Goal: Task Accomplishment & Management: Manage account settings

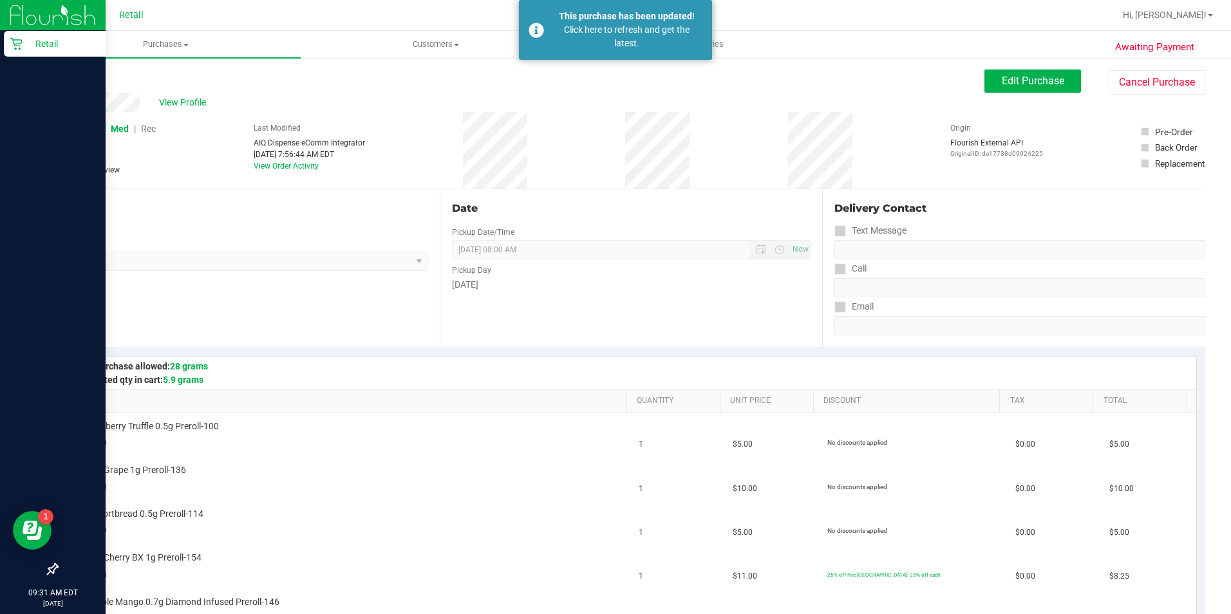
scroll to position [258, 0]
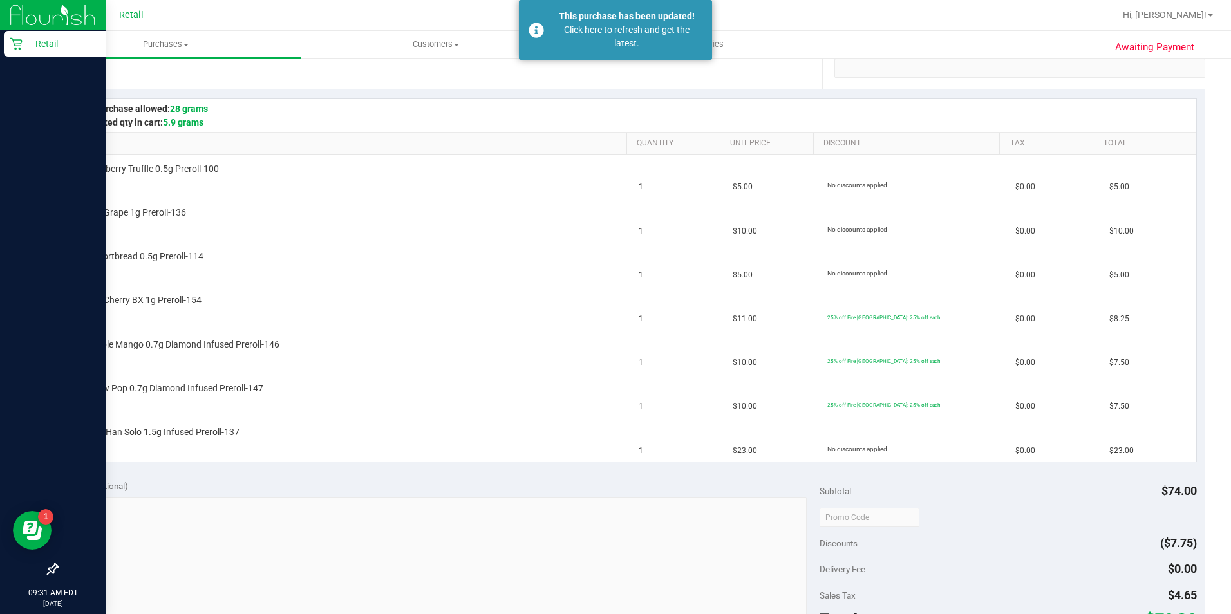
click at [30, 43] on p "Retail" at bounding box center [61, 43] width 77 height 15
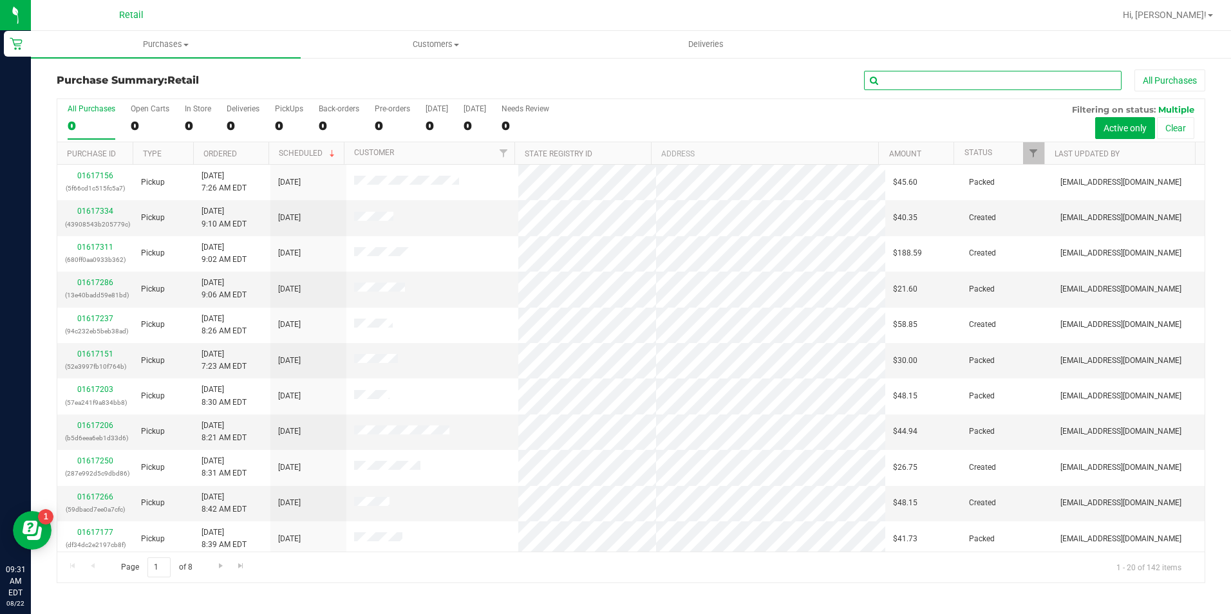
click at [899, 80] on input "text" at bounding box center [993, 80] width 258 height 19
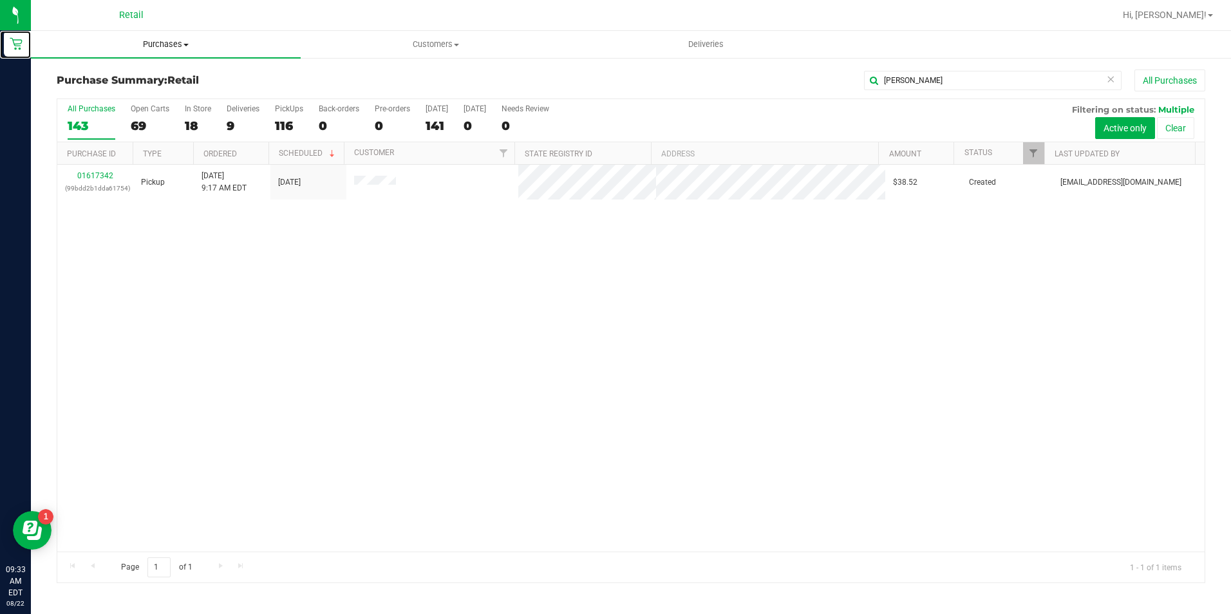
drag, startPoint x: 17, startPoint y: 44, endPoint x: 113, endPoint y: 53, distance: 95.6
click at [17, 44] on icon at bounding box center [16, 43] width 13 height 13
drag, startPoint x: 946, startPoint y: 76, endPoint x: 619, endPoint y: 47, distance: 327.7
click at [619, 48] on retail "Purchases Summary of purchases Fulfillment All purchases Customers All customer…" at bounding box center [631, 313] width 1200 height 565
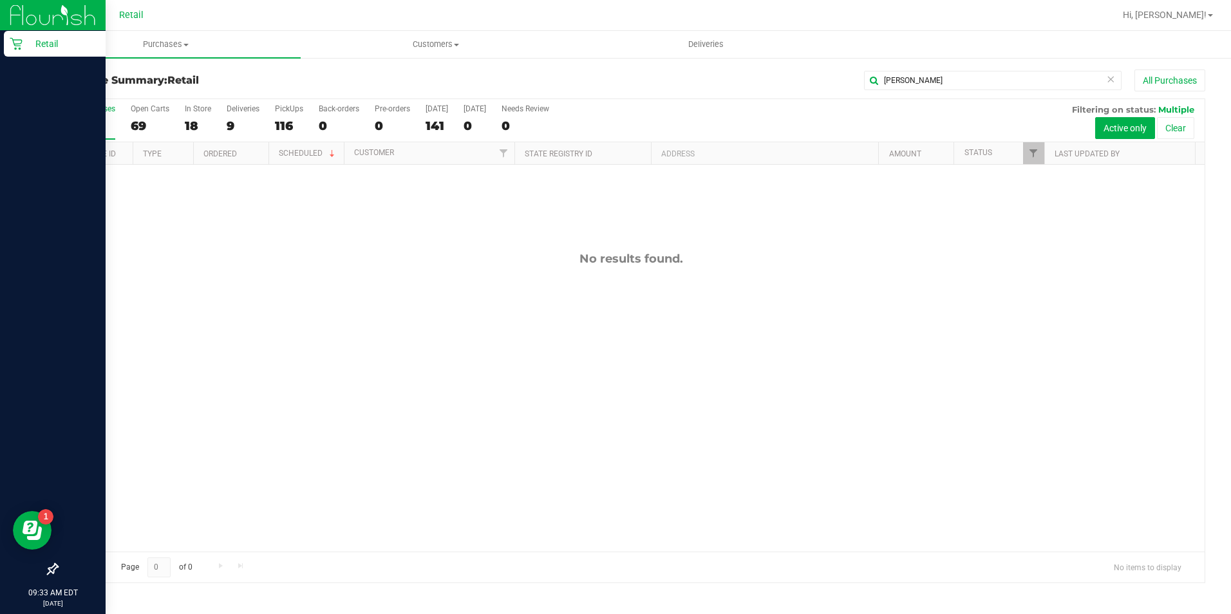
click at [16, 40] on icon at bounding box center [16, 44] width 12 height 12
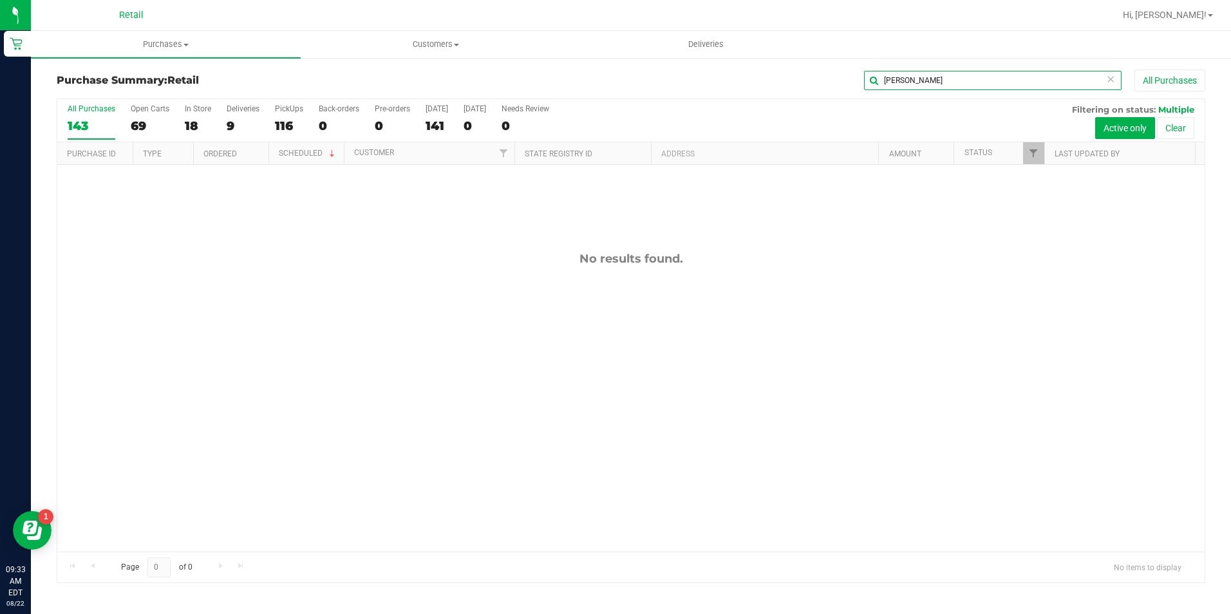
drag, startPoint x: 922, startPoint y: 80, endPoint x: 680, endPoint y: 61, distance: 242.2
click at [680, 61] on div "Purchase Summary: Retail [PERSON_NAME] All Purchases All Purchases 143 Open Car…" at bounding box center [631, 326] width 1200 height 539
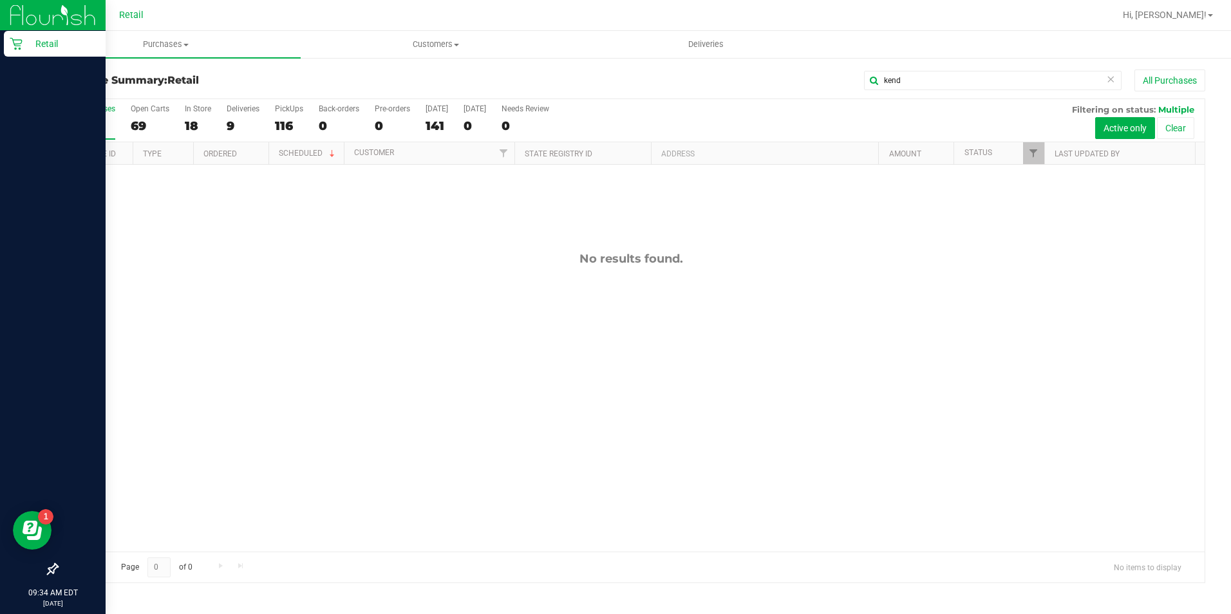
click at [11, 55] on div "Retail" at bounding box center [55, 44] width 102 height 26
click at [18, 53] on div "Retail" at bounding box center [55, 44] width 102 height 26
click at [35, 42] on p "Retail" at bounding box center [61, 43] width 77 height 15
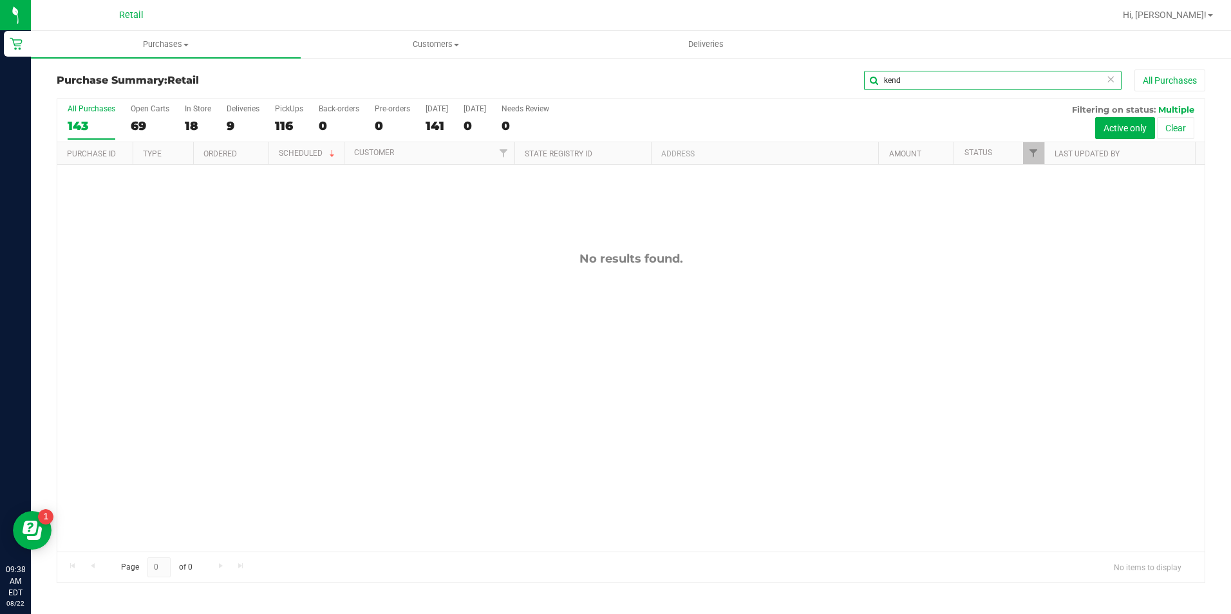
drag, startPoint x: 908, startPoint y: 89, endPoint x: 673, endPoint y: 86, distance: 234.3
click at [673, 86] on div "kend All Purchases" at bounding box center [822, 81] width 765 height 22
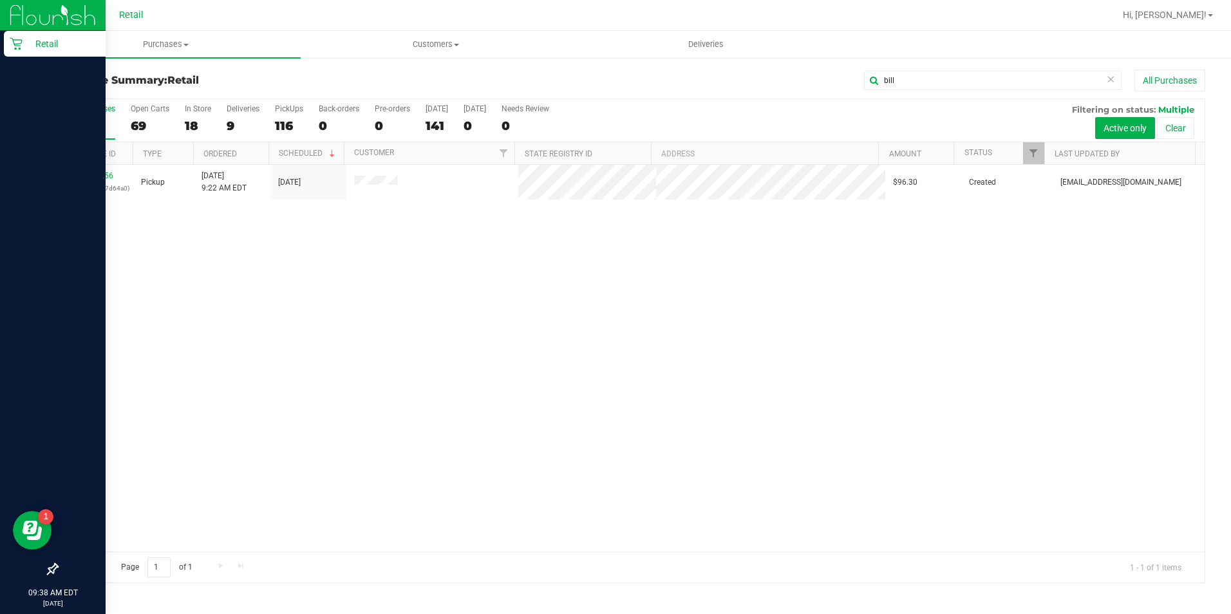
click at [24, 54] on div "Retail" at bounding box center [55, 44] width 102 height 26
click at [19, 46] on icon at bounding box center [16, 43] width 13 height 13
drag, startPoint x: 23, startPoint y: 33, endPoint x: 31, endPoint y: 35, distance: 8.0
click at [23, 33] on div "Retail" at bounding box center [55, 44] width 102 height 26
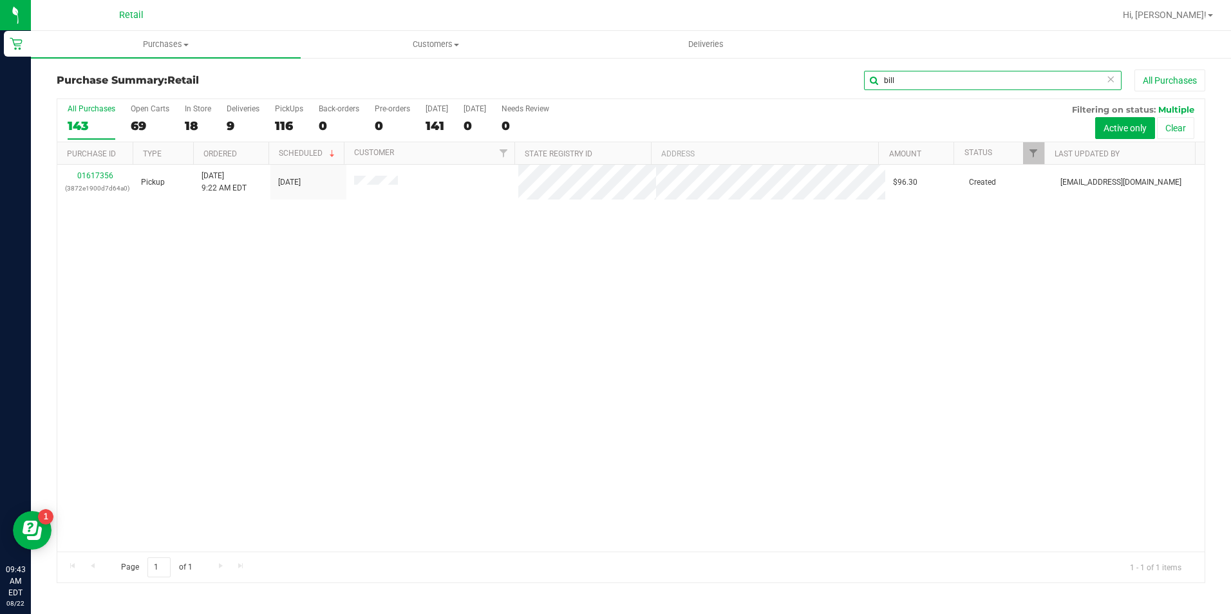
drag, startPoint x: 932, startPoint y: 82, endPoint x: 212, endPoint y: 61, distance: 719.4
click at [429, 49] on retail "Purchases Summary of purchases Fulfillment All purchases Customers All customer…" at bounding box center [631, 313] width 1200 height 565
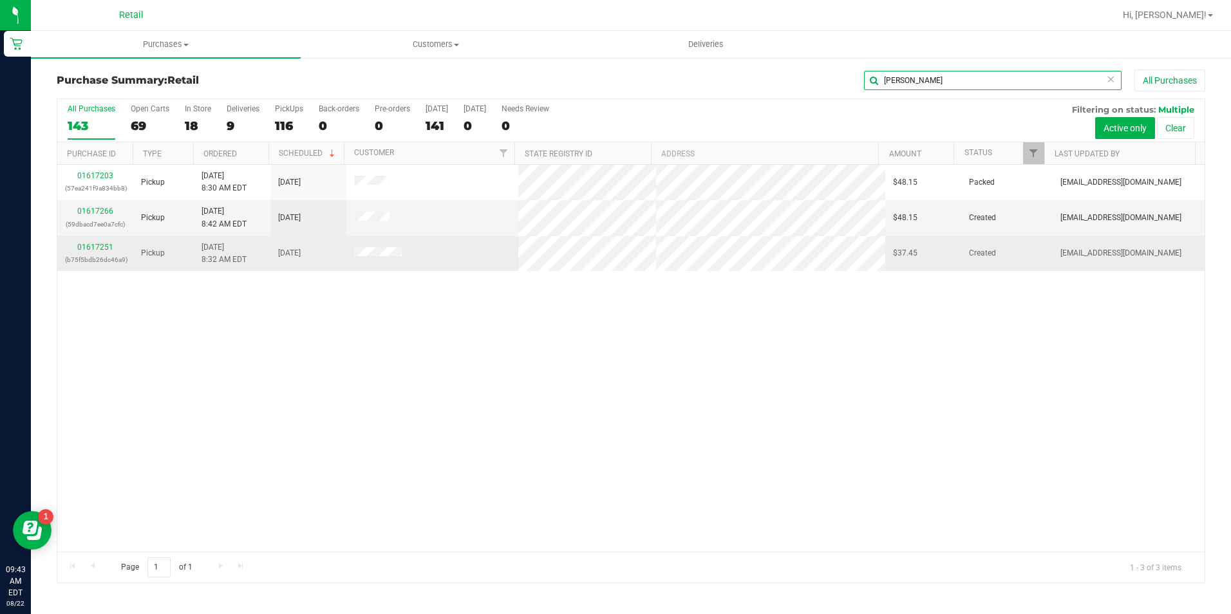
type input "[PERSON_NAME]"
click at [77, 246] on div "01617251 (b75f5bdb26dc46a9)" at bounding box center [95, 253] width 61 height 24
click at [83, 246] on link "01617251" at bounding box center [95, 247] width 36 height 9
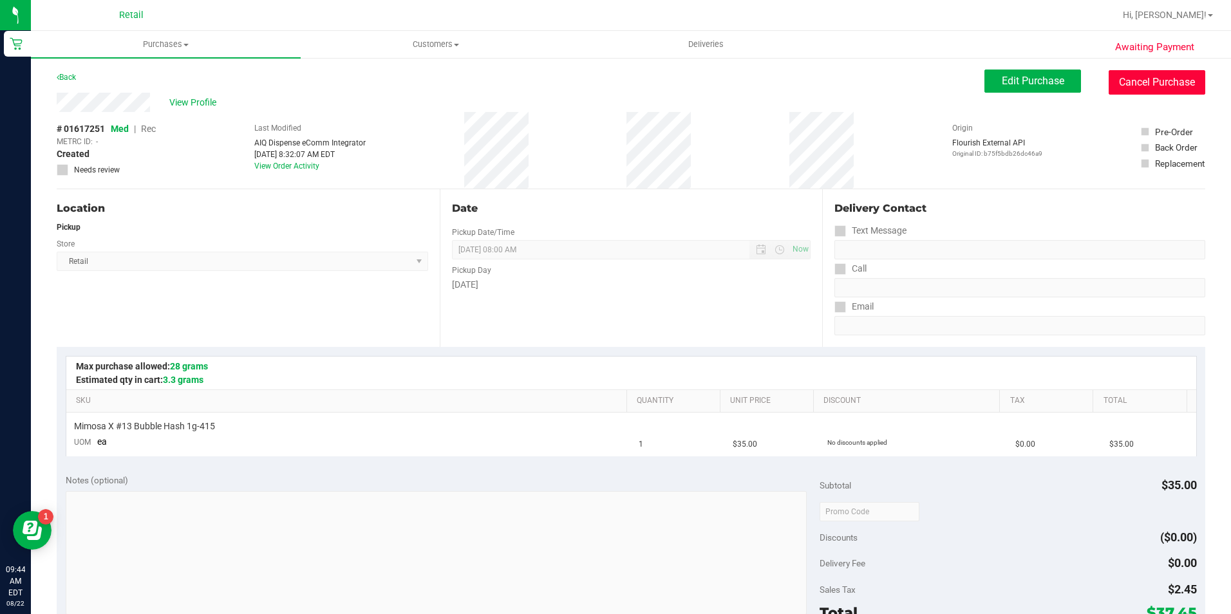
drag, startPoint x: 1124, startPoint y: 91, endPoint x: 672, endPoint y: 86, distance: 452.0
click at [1124, 91] on button "Cancel Purchase" at bounding box center [1157, 82] width 97 height 24
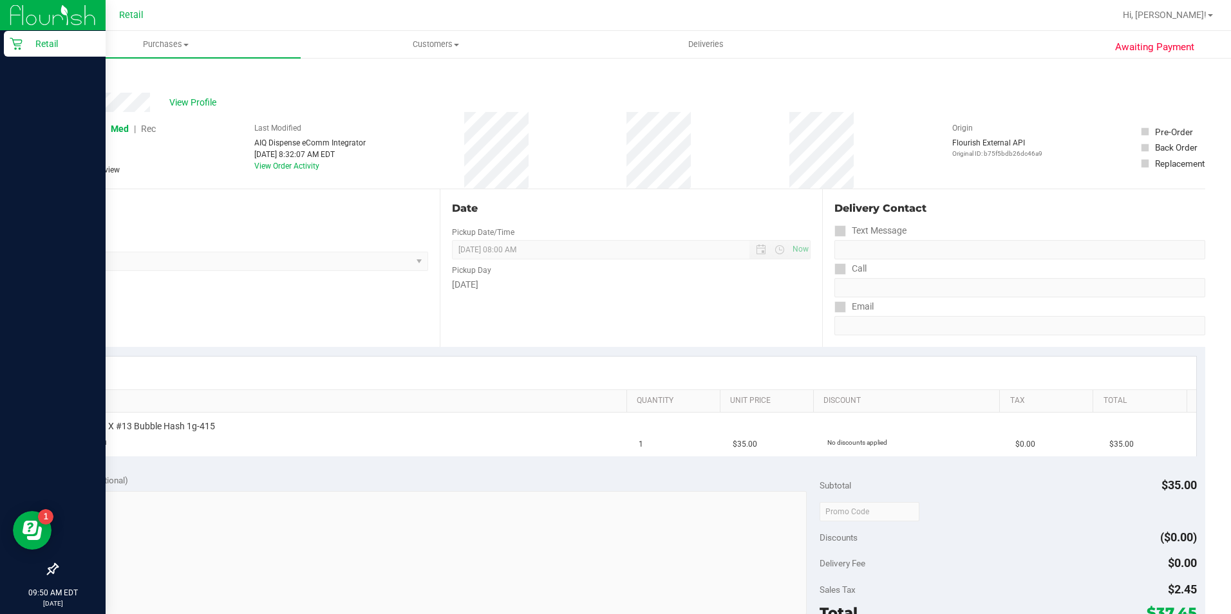
click at [8, 41] on div "Retail" at bounding box center [55, 44] width 102 height 26
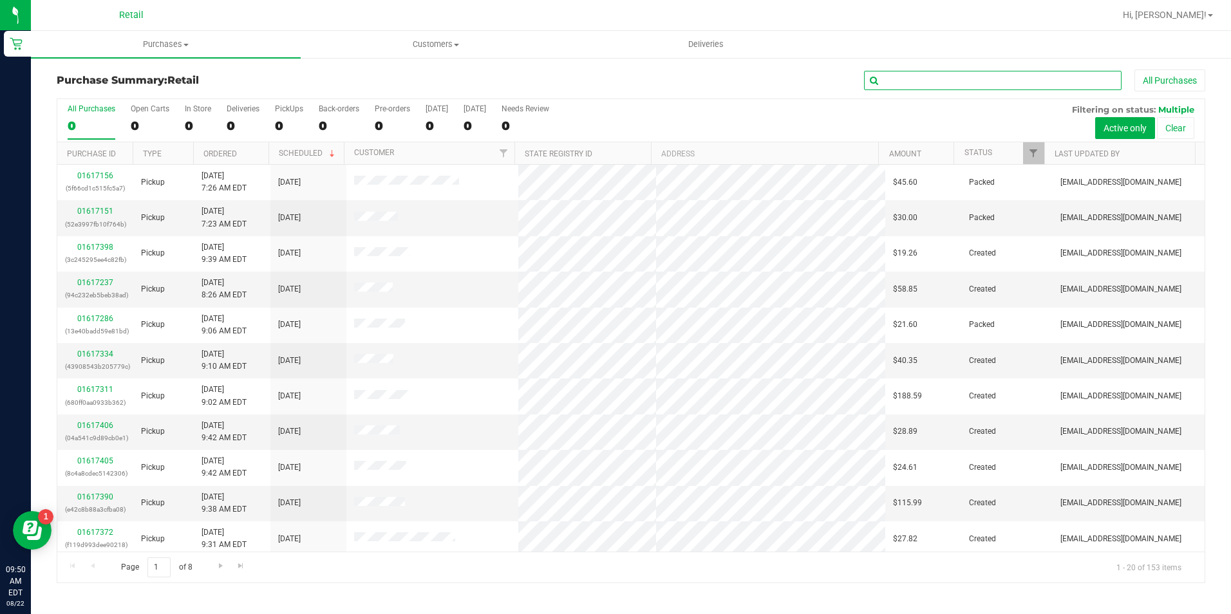
click at [907, 89] on input "text" at bounding box center [993, 80] width 258 height 19
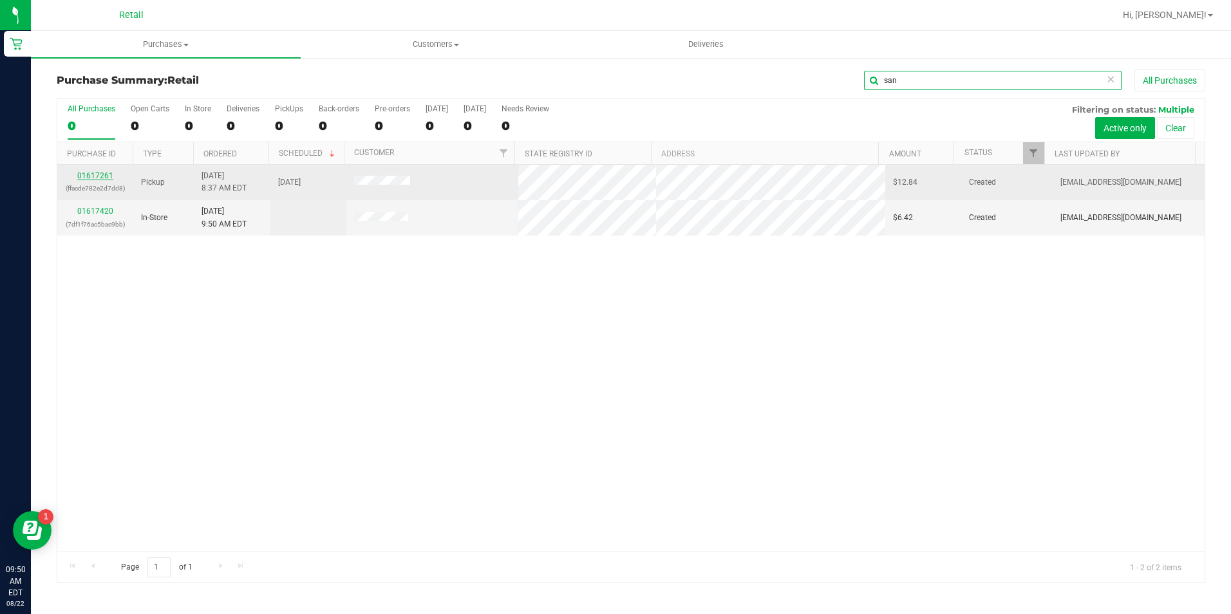
type input "san"
click at [77, 176] on div "01617261 (ffacde782e2d7dd8)" at bounding box center [95, 182] width 61 height 24
click at [93, 175] on link "01617261" at bounding box center [95, 175] width 36 height 9
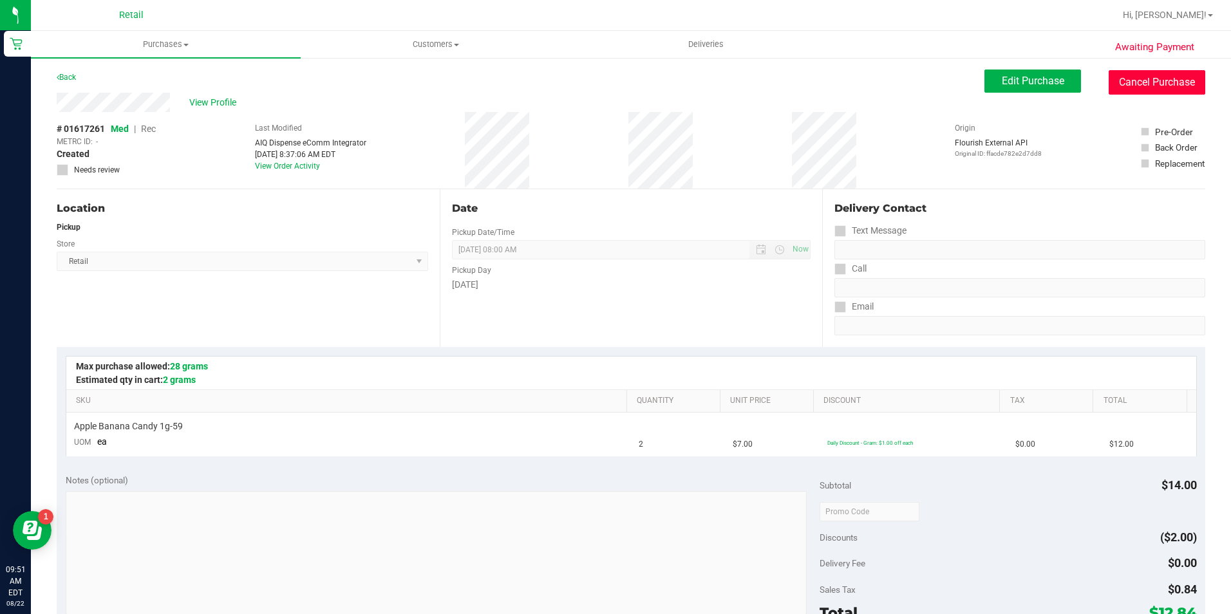
drag, startPoint x: 1116, startPoint y: 79, endPoint x: 682, endPoint y: 84, distance: 434.6
click at [1117, 77] on button "Cancel Purchase" at bounding box center [1157, 82] width 97 height 24
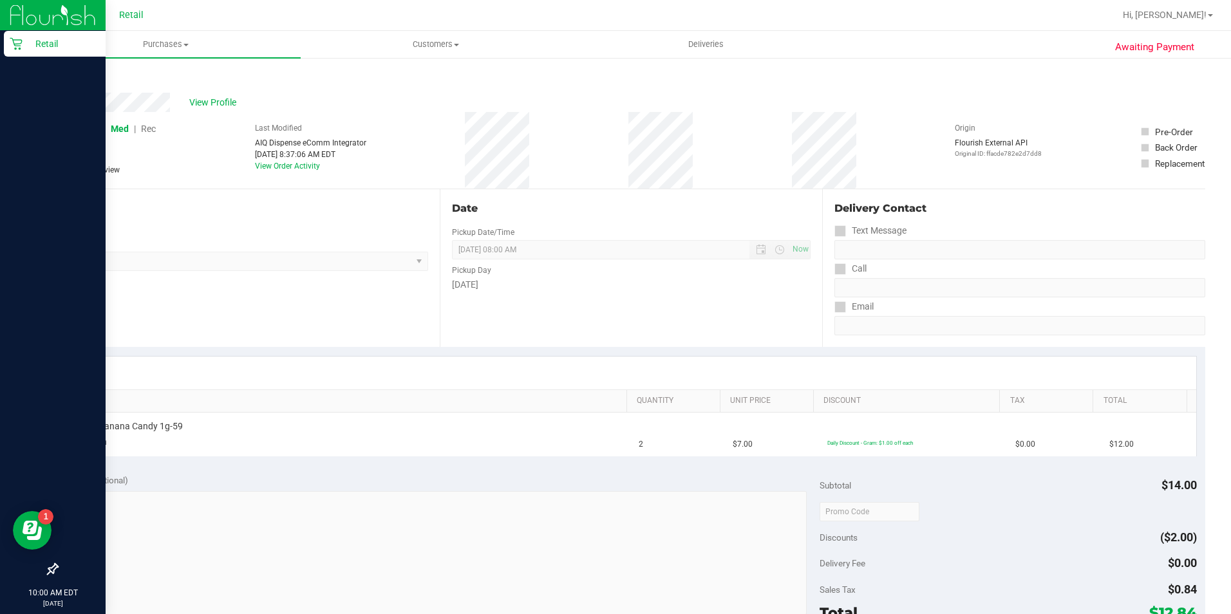
click at [48, 46] on p "Retail" at bounding box center [61, 43] width 77 height 15
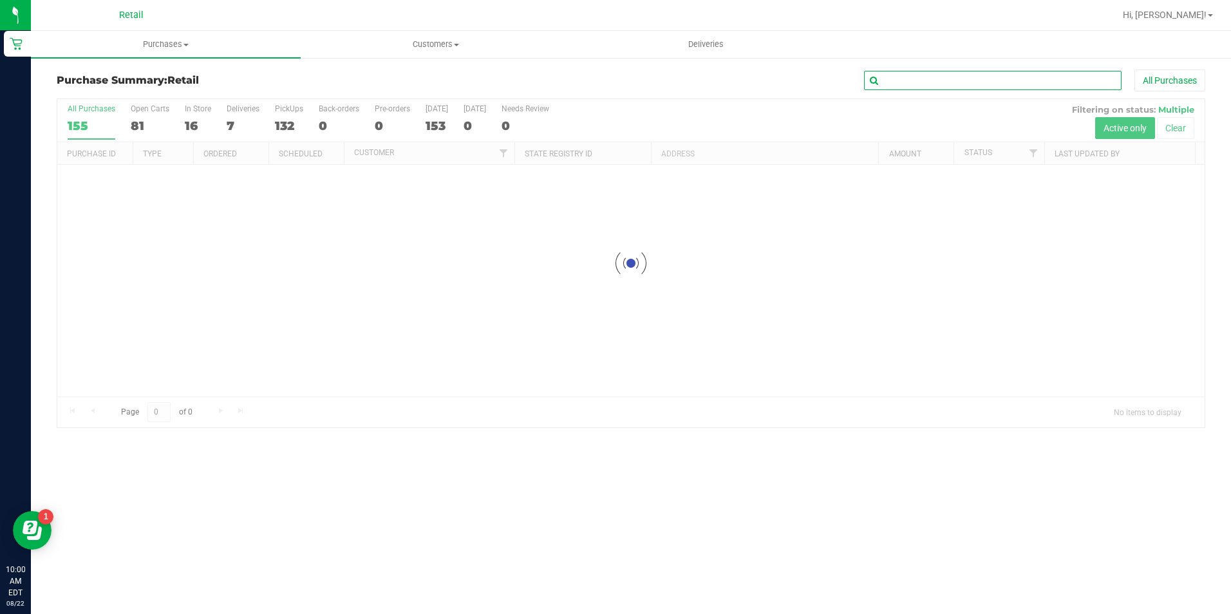
click at [919, 77] on input "text" at bounding box center [993, 80] width 258 height 19
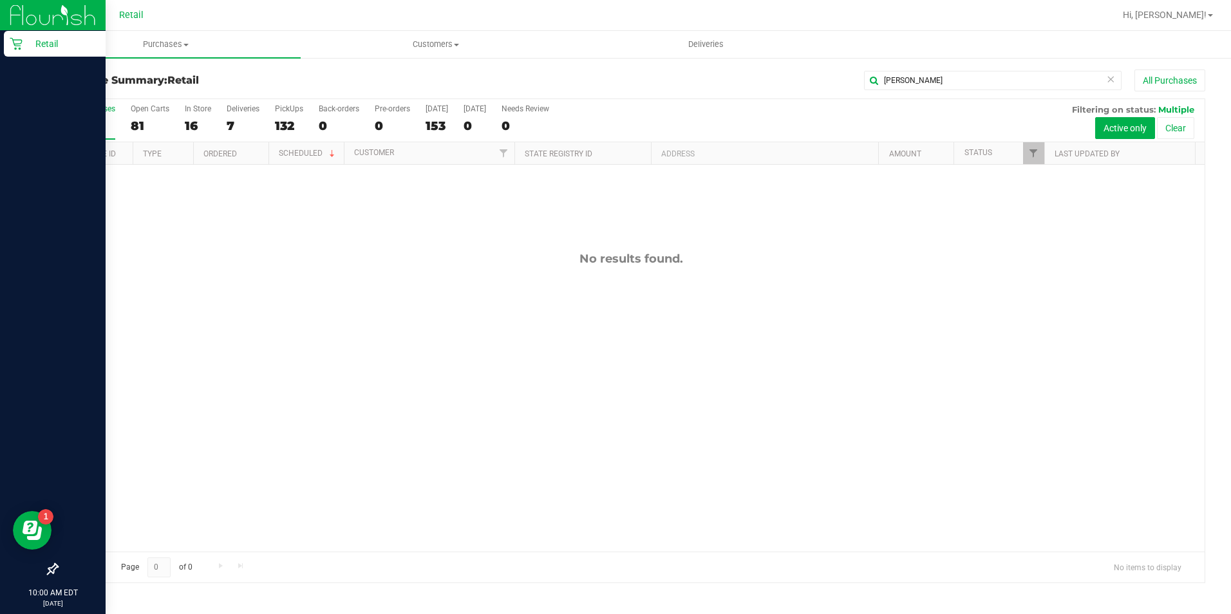
click at [8, 50] on div "Retail" at bounding box center [55, 44] width 102 height 26
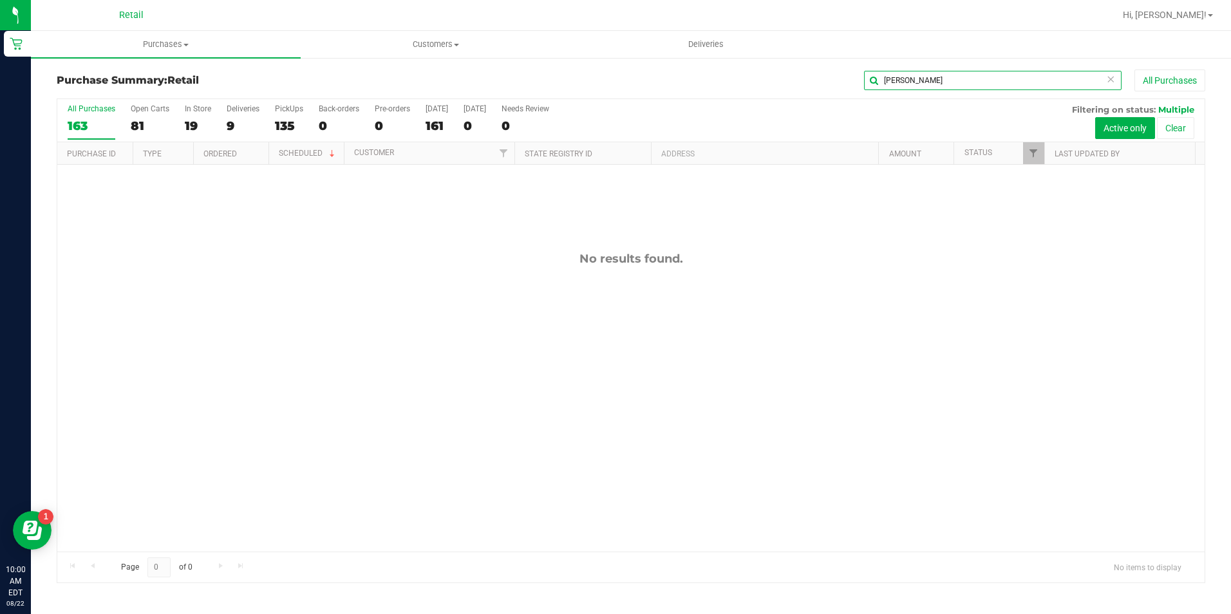
drag, startPoint x: 943, startPoint y: 82, endPoint x: 744, endPoint y: 30, distance: 205.5
click at [744, 30] on div "Retail Hi, [PERSON_NAME]! Purchases Summary of purchases Fulfillment All purcha…" at bounding box center [631, 307] width 1200 height 614
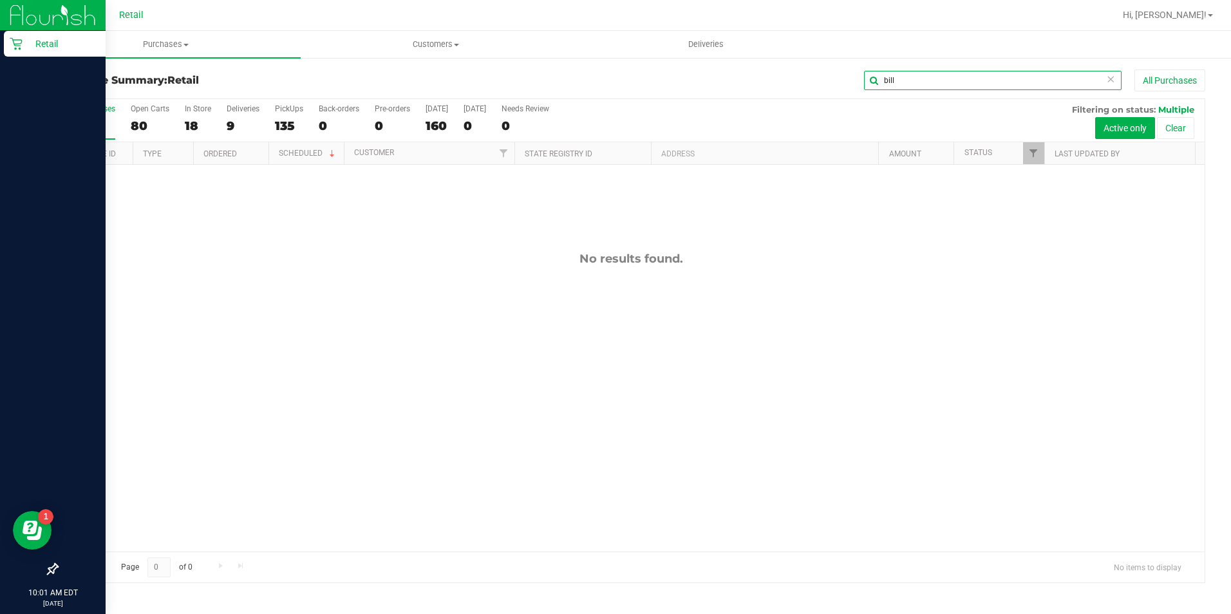
type input "bill"
click at [15, 36] on div "Retail" at bounding box center [55, 44] width 102 height 26
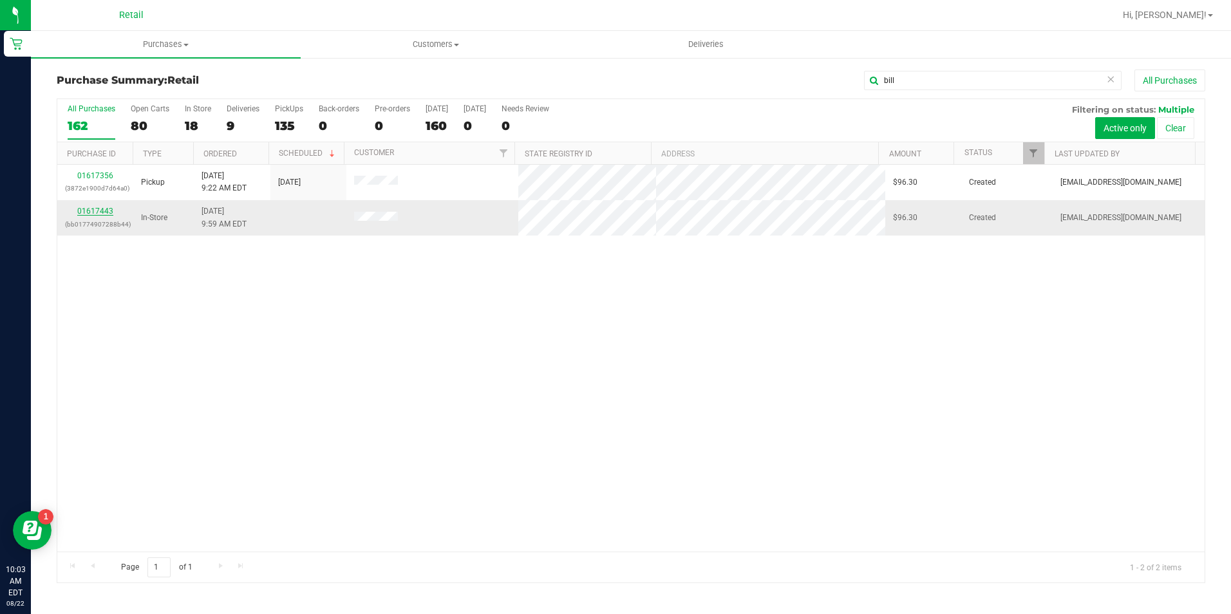
click at [84, 206] on td "01617443 (bb01774907288b44)" at bounding box center [95, 217] width 76 height 35
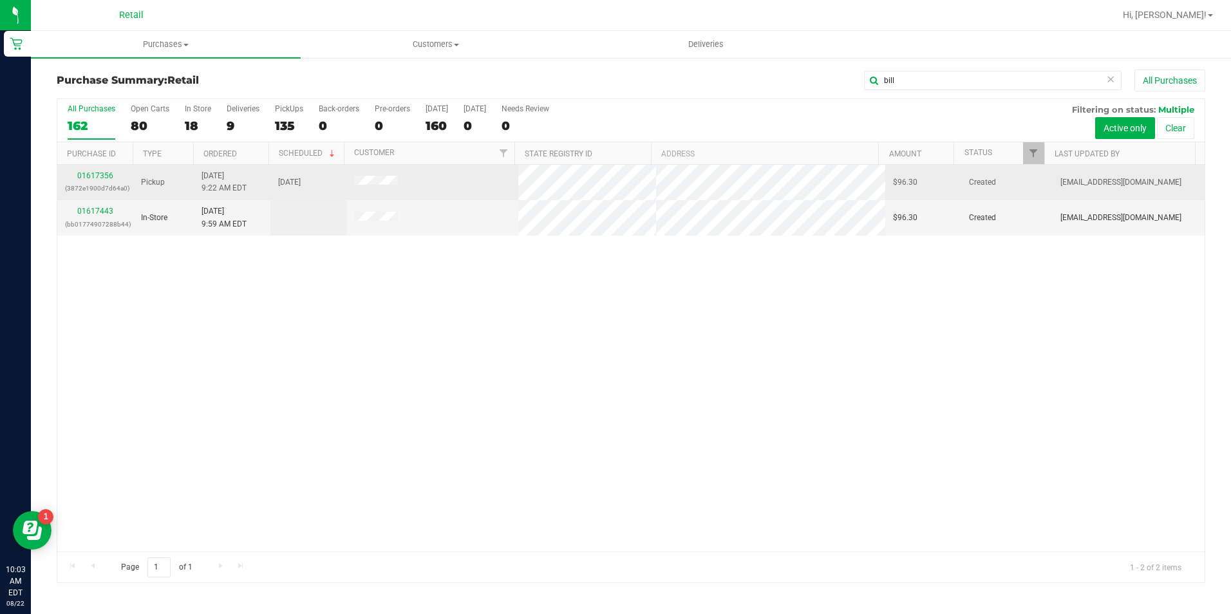
click at [110, 167] on td "01617356 (3872e1900d7d64a0)" at bounding box center [95, 182] width 76 height 35
click at [102, 176] on link "01617356" at bounding box center [95, 175] width 36 height 9
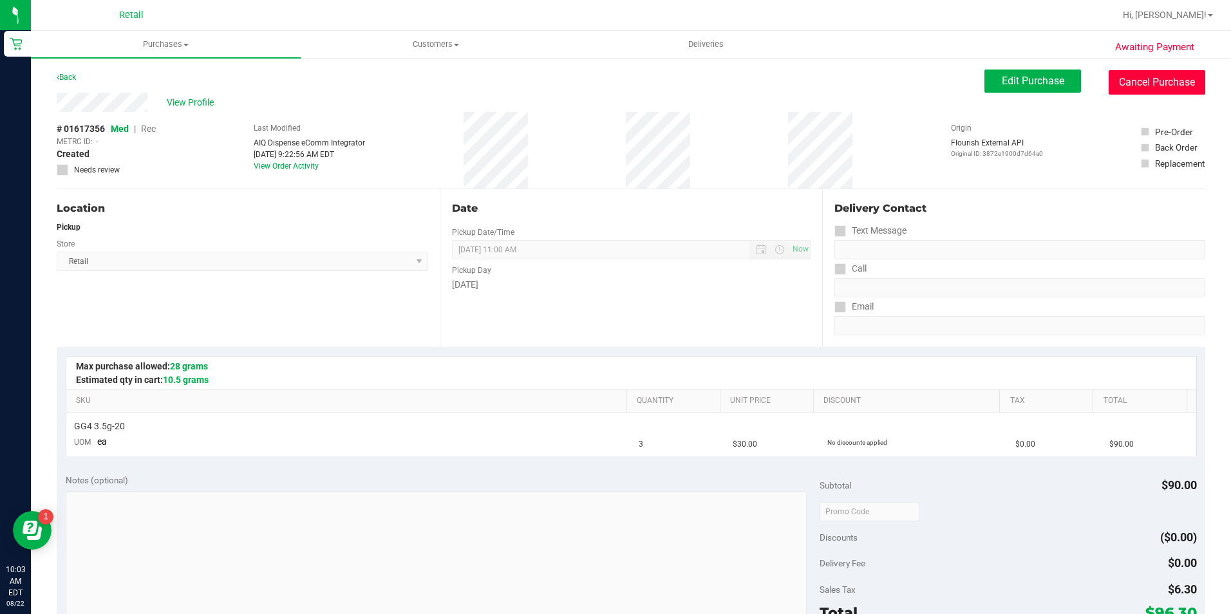
click at [1123, 84] on button "Cancel Purchase" at bounding box center [1157, 82] width 97 height 24
